Goal: Check status: Check status

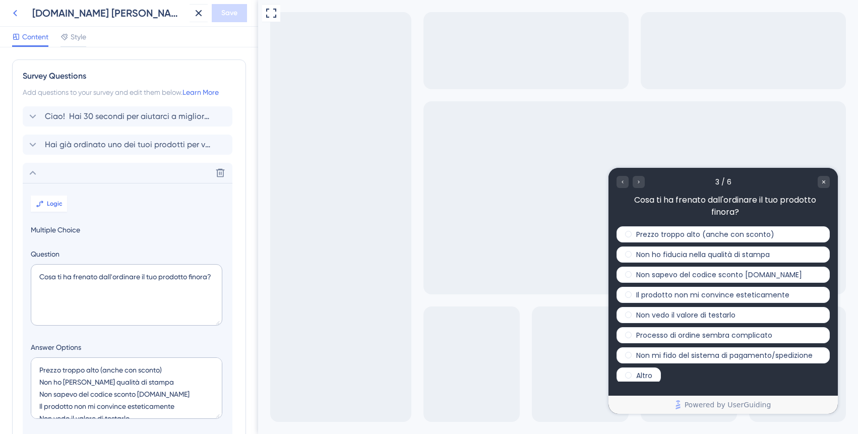
click at [12, 15] on icon at bounding box center [15, 13] width 12 height 12
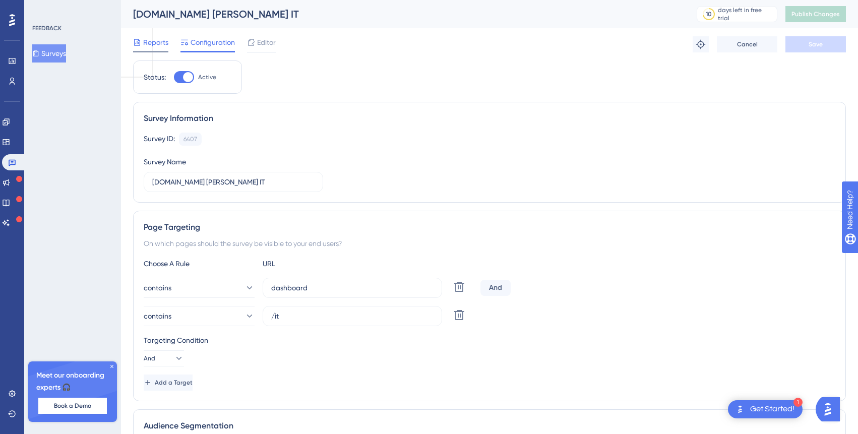
click at [153, 42] on span "Reports" at bounding box center [155, 42] width 25 height 12
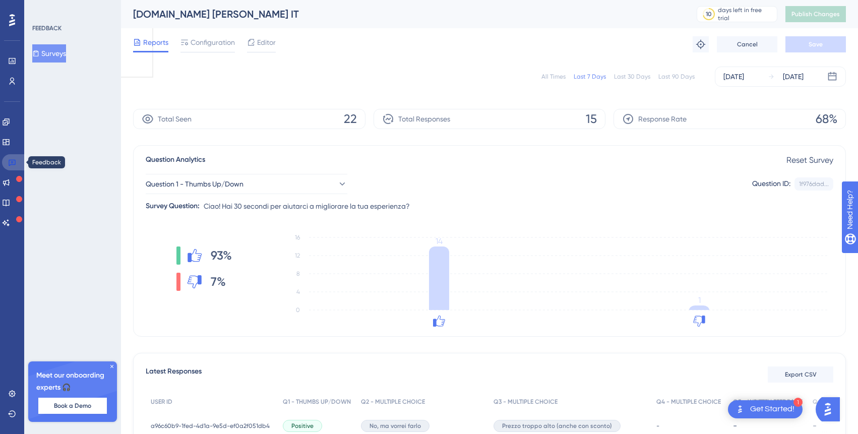
click at [9, 162] on icon at bounding box center [12, 162] width 8 height 8
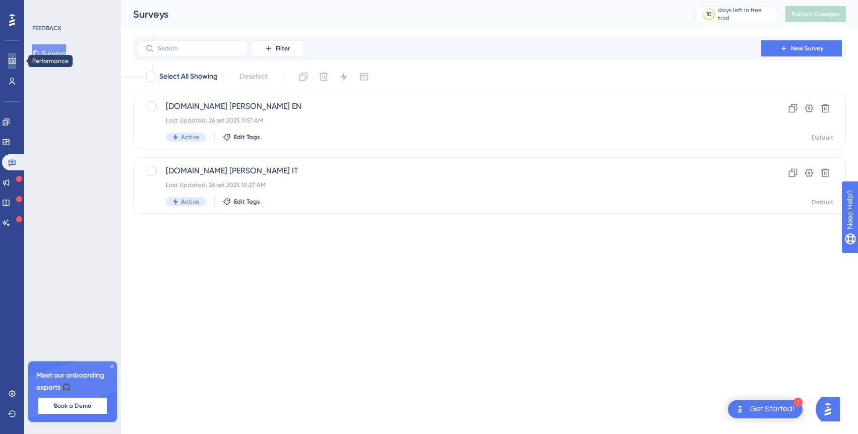
click at [11, 59] on icon at bounding box center [12, 61] width 8 height 8
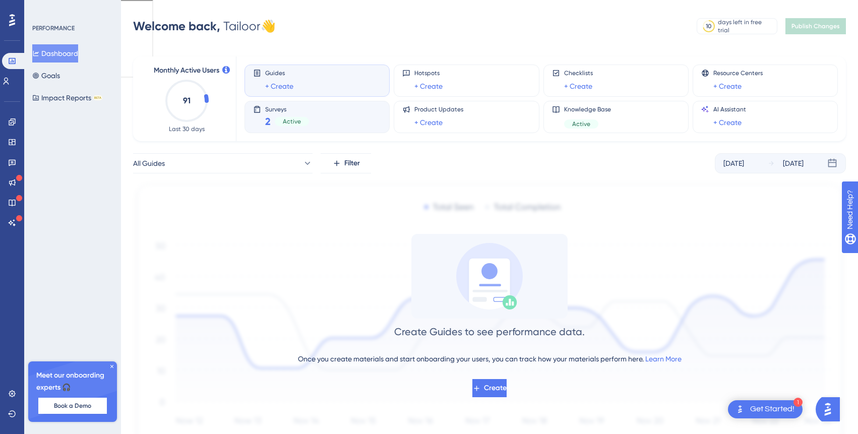
click at [315, 113] on div "Surveys 2 Active" at bounding box center [317, 116] width 128 height 23
